Goal: Task Accomplishment & Management: Manage account settings

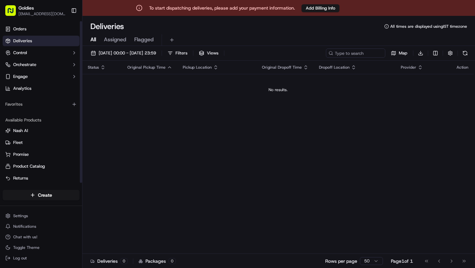
scroll to position [2, 0]
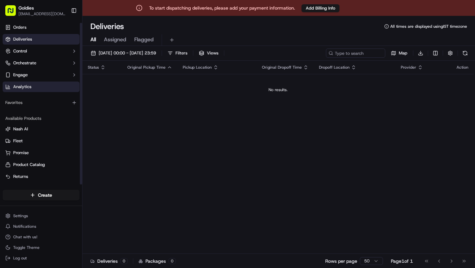
click at [46, 85] on link "Analytics" at bounding box center [41, 87] width 77 height 11
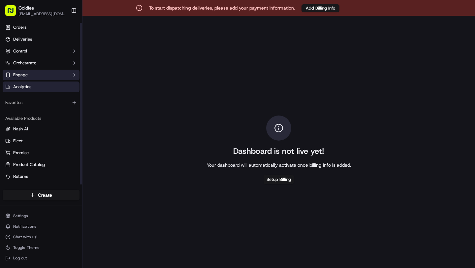
click at [45, 74] on button "Engage" at bounding box center [41, 75] width 77 height 11
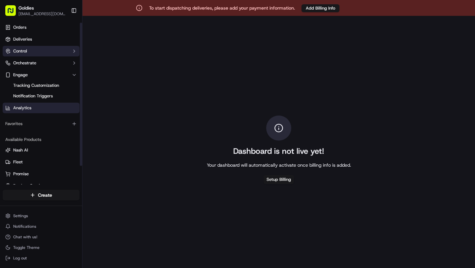
click at [32, 50] on button "Control" at bounding box center [41, 51] width 77 height 11
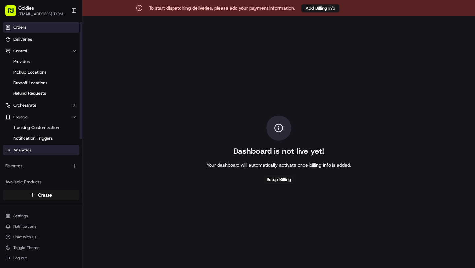
click at [31, 30] on link "Orders" at bounding box center [41, 27] width 77 height 11
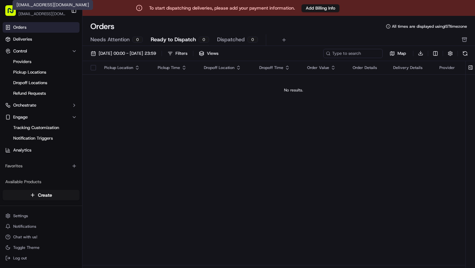
click at [11, 13] on rect "button" at bounding box center [10, 10] width 11 height 11
click at [23, 14] on span "[EMAIL_ADDRESS][DOMAIN_NAME]" at bounding box center [41, 13] width 47 height 5
click at [73, 12] on button "Toggle Sidebar" at bounding box center [73, 10] width 11 height 11
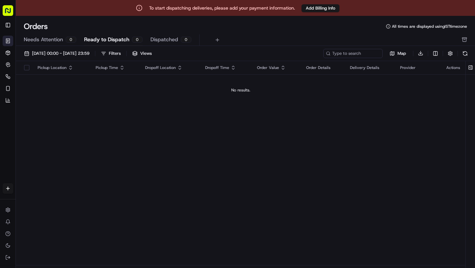
click at [8, 13] on rect "button" at bounding box center [8, 10] width 11 height 11
click at [7, 6] on rect "button" at bounding box center [8, 10] width 11 height 11
click at [8, 212] on html "To start dispatching deliveries, please add your payment information. Add Billi…" at bounding box center [237, 134] width 475 height 268
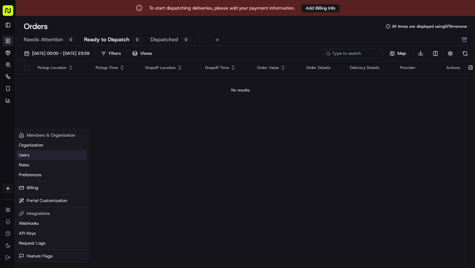
click at [36, 156] on link "Users" at bounding box center [51, 155] width 71 height 10
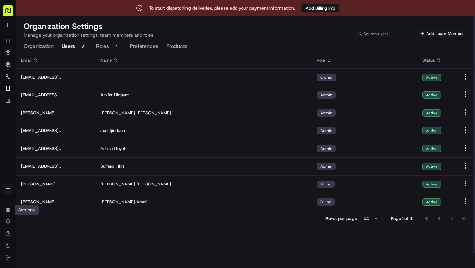
click at [103, 44] on button "Roles 4" at bounding box center [109, 46] width 26 height 11
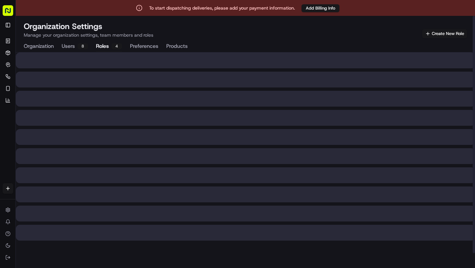
click at [62, 47] on button "Users 8" at bounding box center [75, 46] width 26 height 11
click at [114, 51] on button "Roles 4" at bounding box center [109, 46] width 26 height 11
click at [3, 14] on rect "button" at bounding box center [8, 10] width 11 height 11
click at [9, 10] on rect "button" at bounding box center [8, 10] width 11 height 11
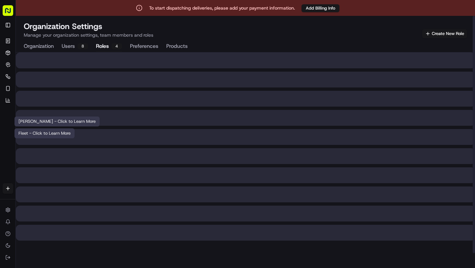
click at [12, 132] on link "Fleet" at bounding box center [13, 133] width 17 height 6
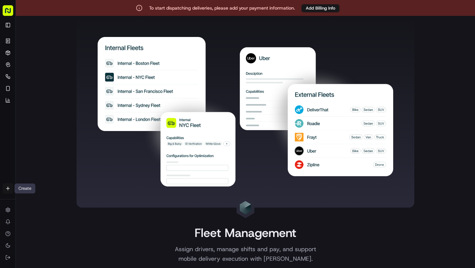
click at [7, 188] on html "To start dispatching deliveries, please add your payment information. Add Billi…" at bounding box center [237, 134] width 475 height 268
click at [35, 170] on html "To start dispatching deliveries, please add your payment information. Add Billi…" at bounding box center [237, 134] width 475 height 268
click at [10, 190] on html "To start dispatching deliveries, please add your payment information. Add Billi…" at bounding box center [237, 134] width 475 height 268
click at [7, 209] on html "To start dispatching deliveries, please add your payment information. Add Billi…" at bounding box center [237, 134] width 475 height 268
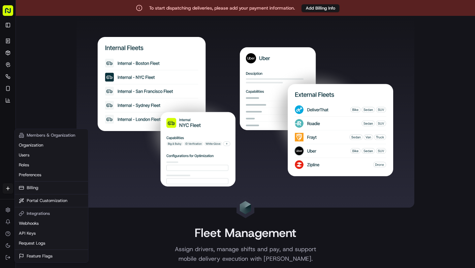
click at [16, 117] on html "To start dispatching deliveries, please add your payment information. Add Billi…" at bounding box center [237, 134] width 475 height 268
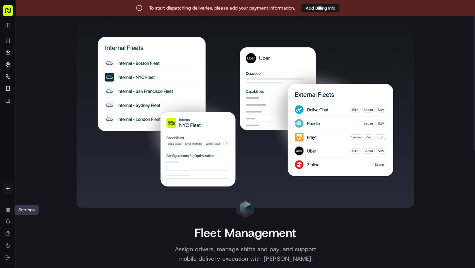
click at [15, 117] on li "Nash AI" at bounding box center [14, 121] width 23 height 11
click at [11, 22] on button "Toggle Sidebar" at bounding box center [8, 25] width 11 height 11
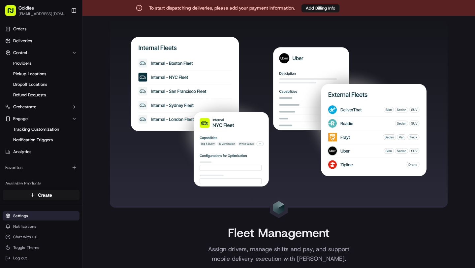
click at [31, 217] on html "To start dispatching deliveries, please add your payment information. Add Billi…" at bounding box center [237, 134] width 475 height 268
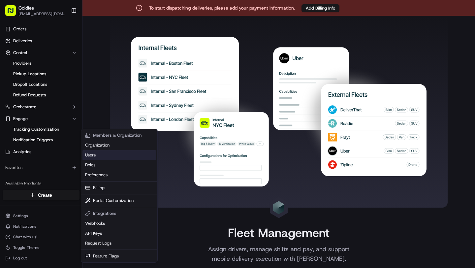
click at [103, 158] on link "Users" at bounding box center [120, 155] width 74 height 10
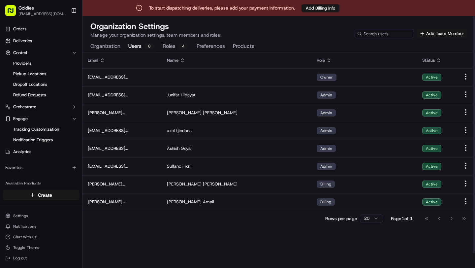
click at [178, 45] on button "Roles 4" at bounding box center [176, 46] width 26 height 11
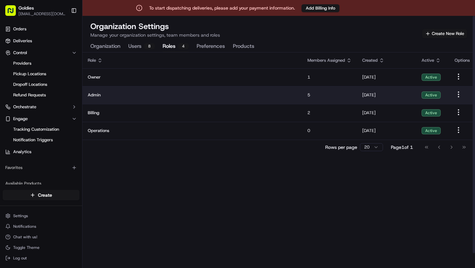
click at [458, 99] on td at bounding box center [463, 95] width 26 height 18
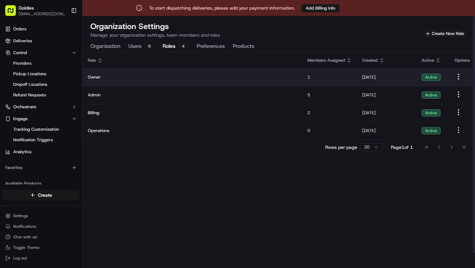
click at [459, 76] on html "To start dispatching deliveries, please add your payment information. Add Billi…" at bounding box center [237, 134] width 475 height 268
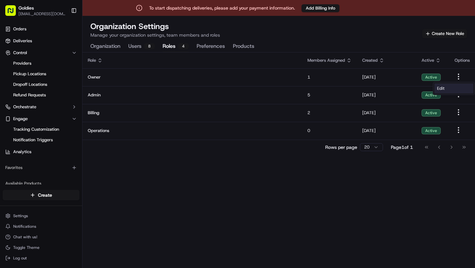
click at [451, 88] on div "Edit" at bounding box center [454, 88] width 39 height 10
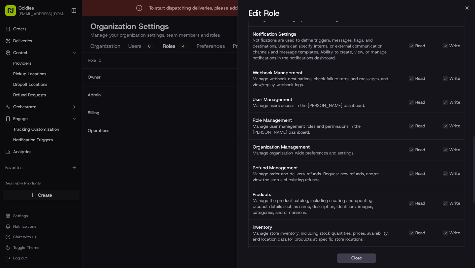
scroll to position [550, 0]
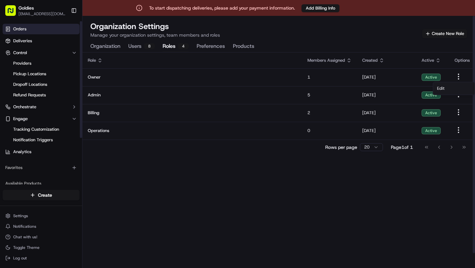
click at [48, 24] on link "Orders" at bounding box center [41, 29] width 77 height 11
